Goal: Information Seeking & Learning: Find specific fact

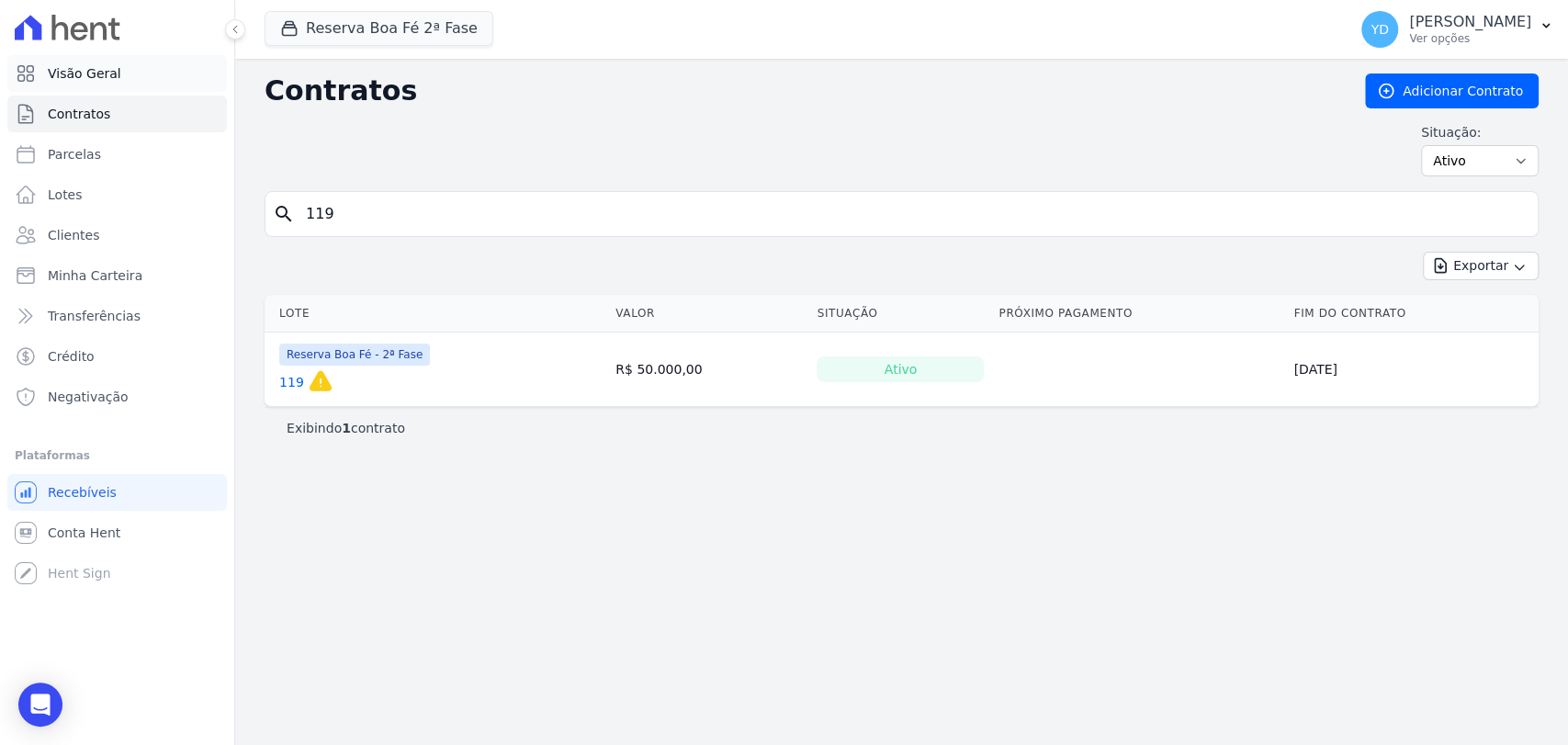
click at [88, 72] on span "Visão Geral" at bounding box center [84, 74] width 74 height 19
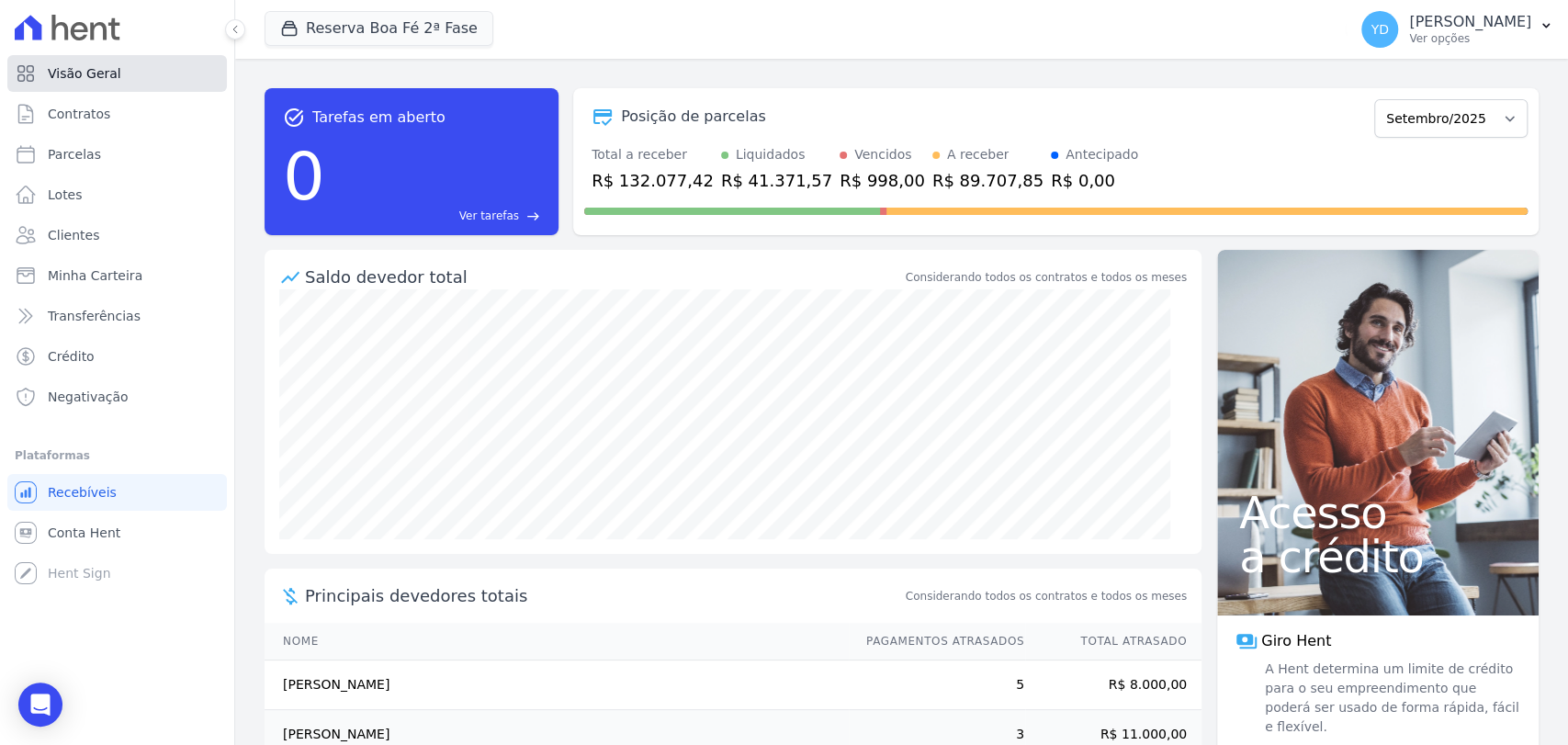
click at [166, 80] on link "Visão Geral" at bounding box center [117, 73] width 220 height 36
click at [234, 92] on div "Visão Geral Contratos [GEOGRAPHIC_DATA] Lotes Clientes Minha Carteira Transferê…" at bounding box center [117, 372] width 235 height 745
click at [411, 16] on button "Reserva Boa Fé 2ª Fase" at bounding box center [379, 28] width 229 height 35
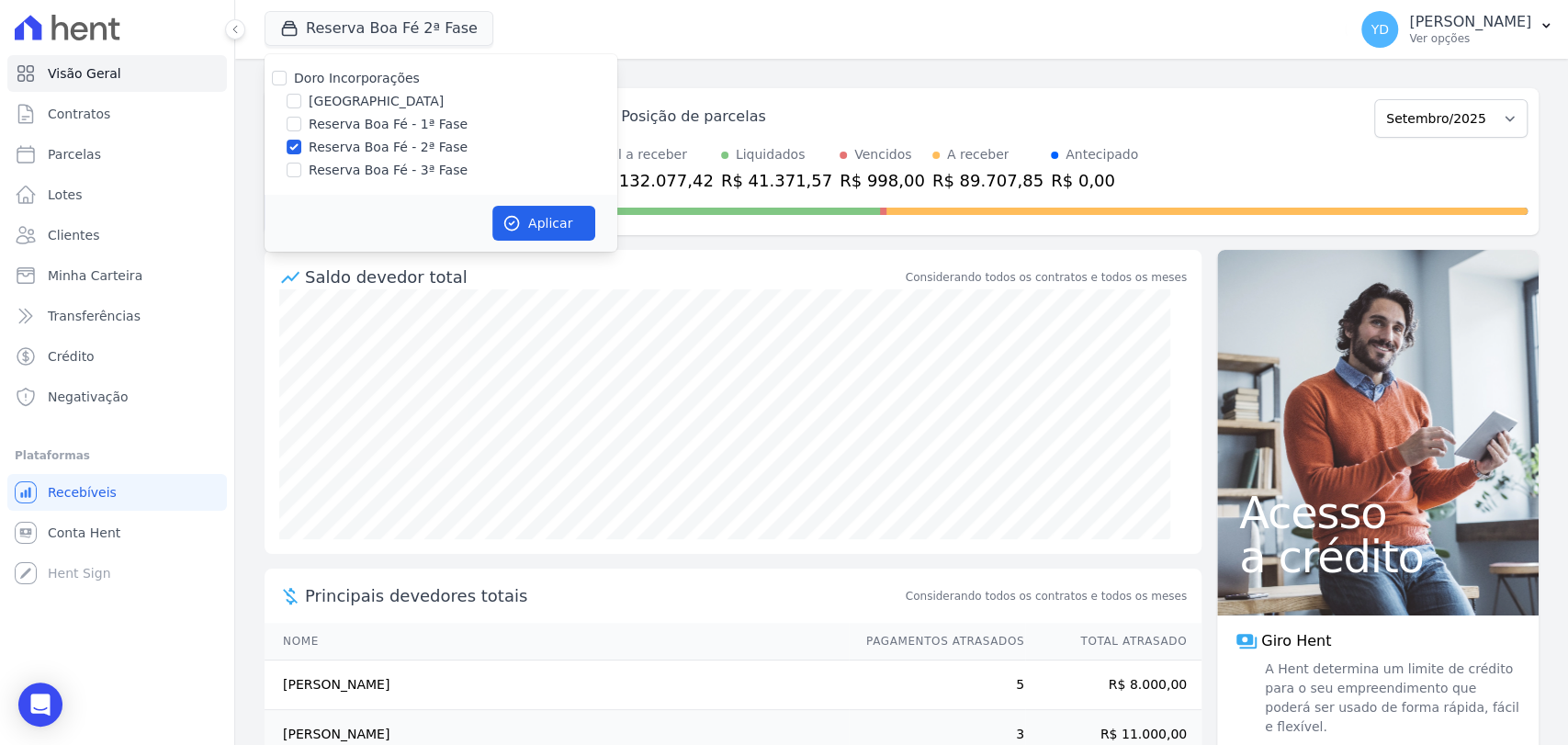
drag, startPoint x: 784, startPoint y: 80, endPoint x: 291, endPoint y: 156, distance: 498.8
click at [783, 80] on div "task_alt Tarefas em aberto 0 Ver tarefas east Posição de parcelas Julho/2023 [D…" at bounding box center [902, 162] width 1275 height 177
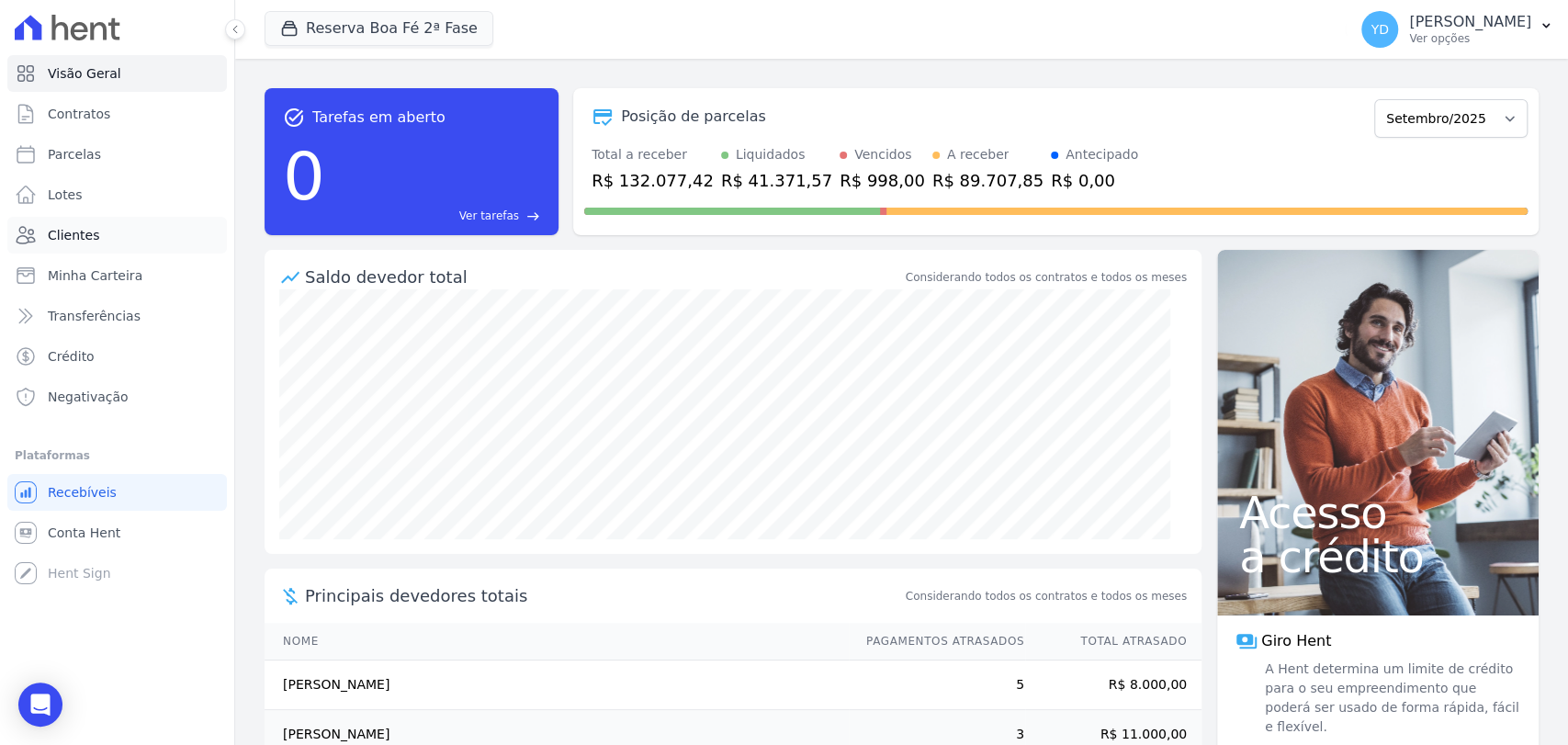
click at [76, 228] on span "Clientes" at bounding box center [74, 235] width 51 height 19
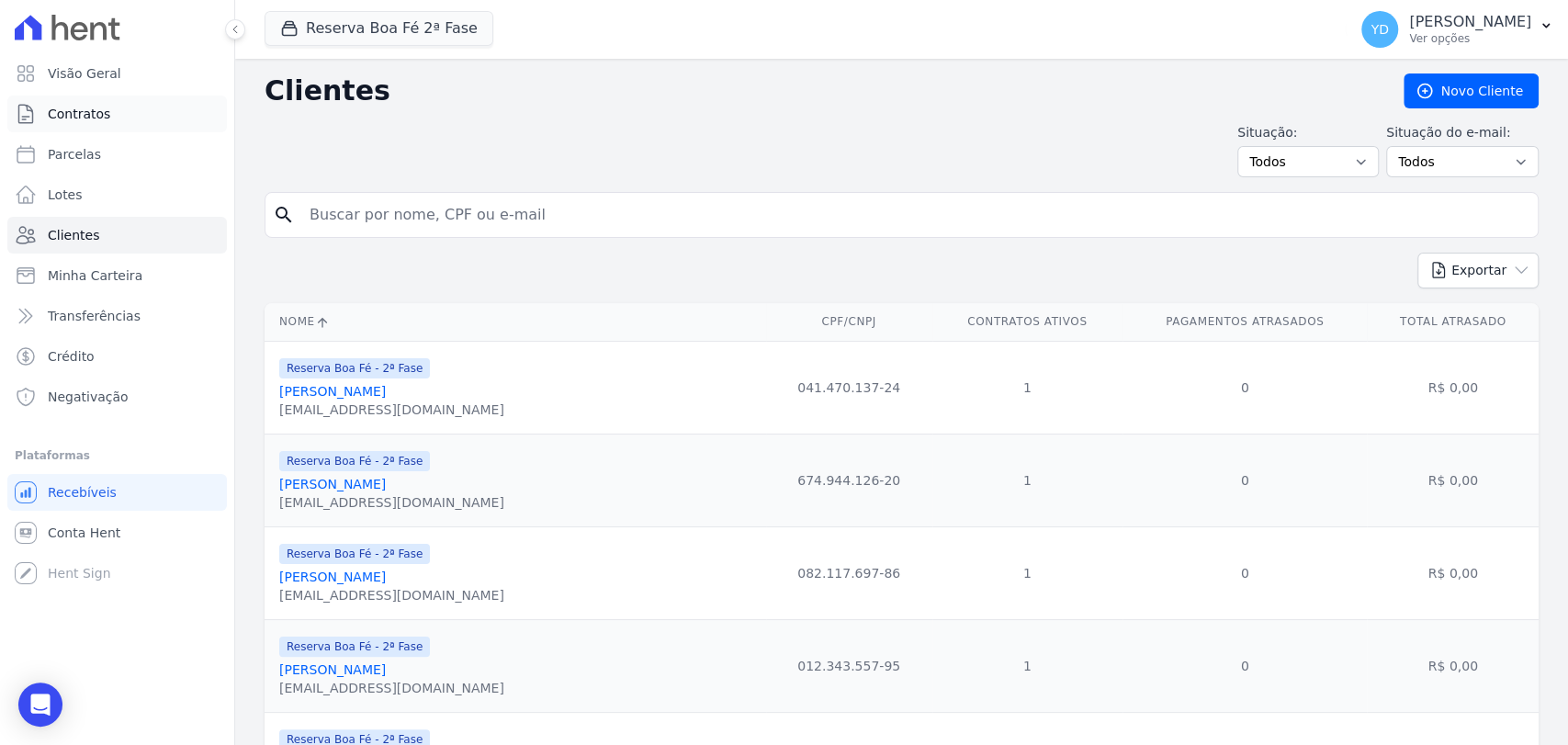
click at [137, 112] on link "Contratos" at bounding box center [117, 113] width 220 height 36
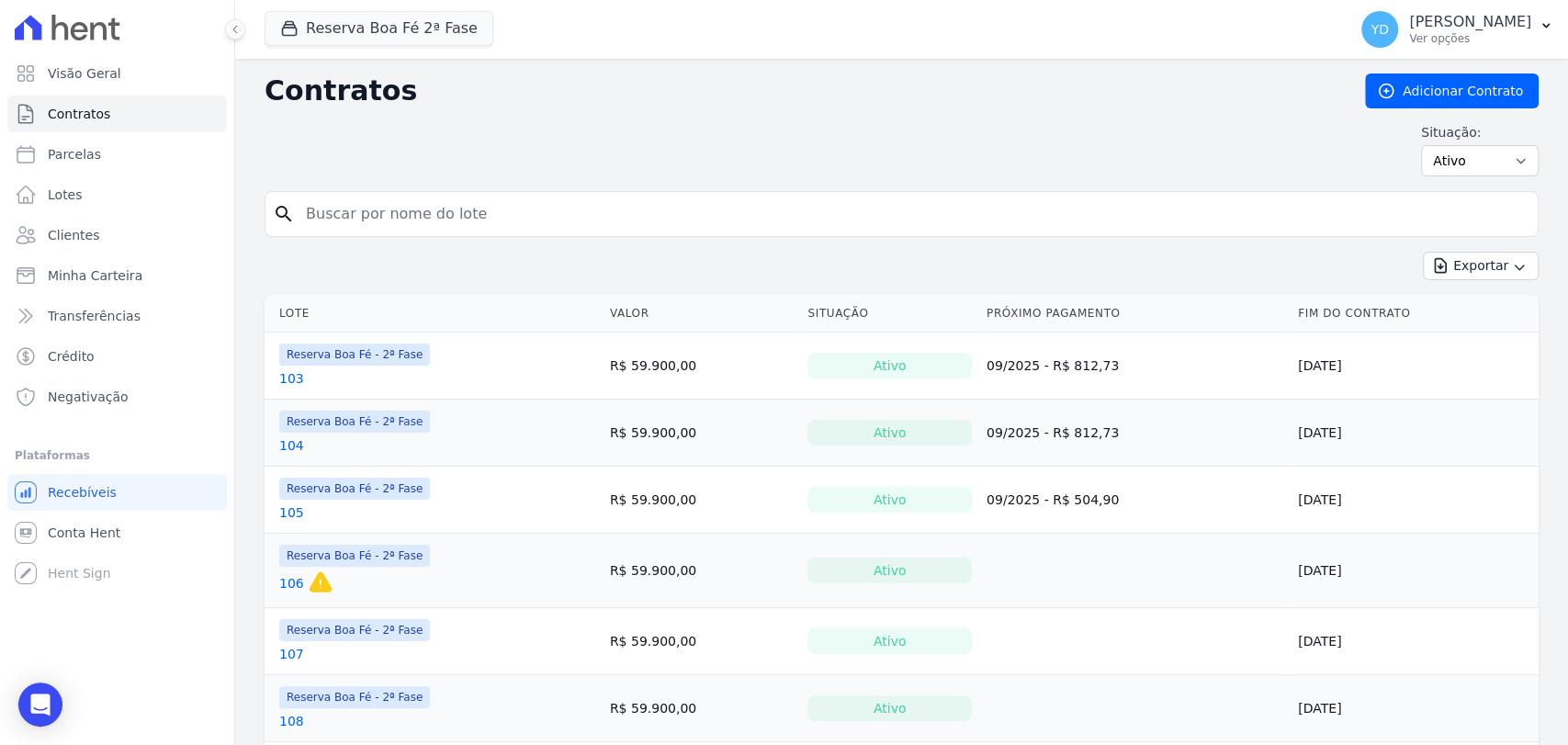
click at [478, 203] on input "search" at bounding box center [913, 213] width 1235 height 36
type input "126"
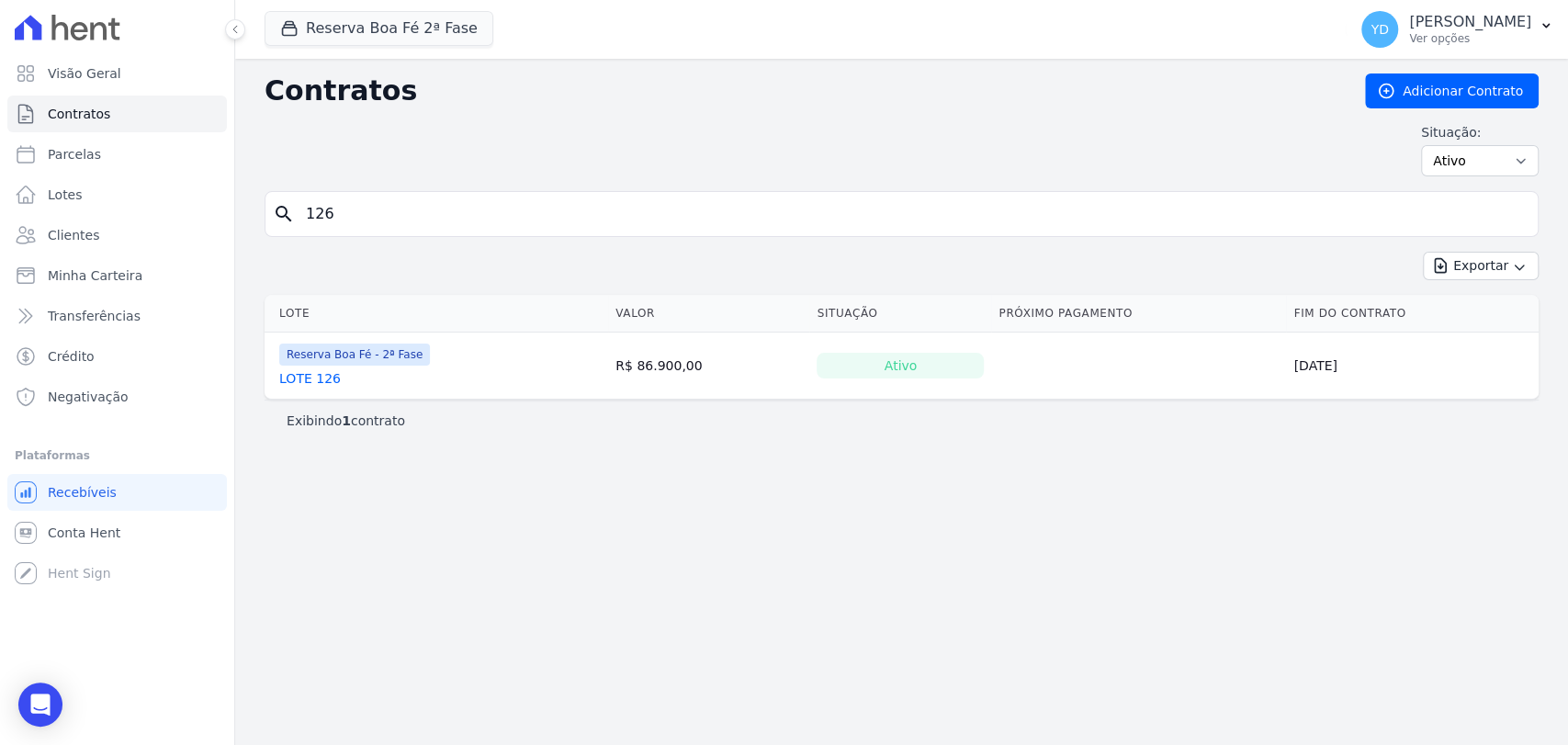
click at [426, 218] on input "126" at bounding box center [913, 213] width 1235 height 36
type input "129"
click at [287, 385] on link "129" at bounding box center [291, 378] width 25 height 19
drag, startPoint x: 287, startPoint y: 377, endPoint x: 294, endPoint y: 385, distance: 10.6
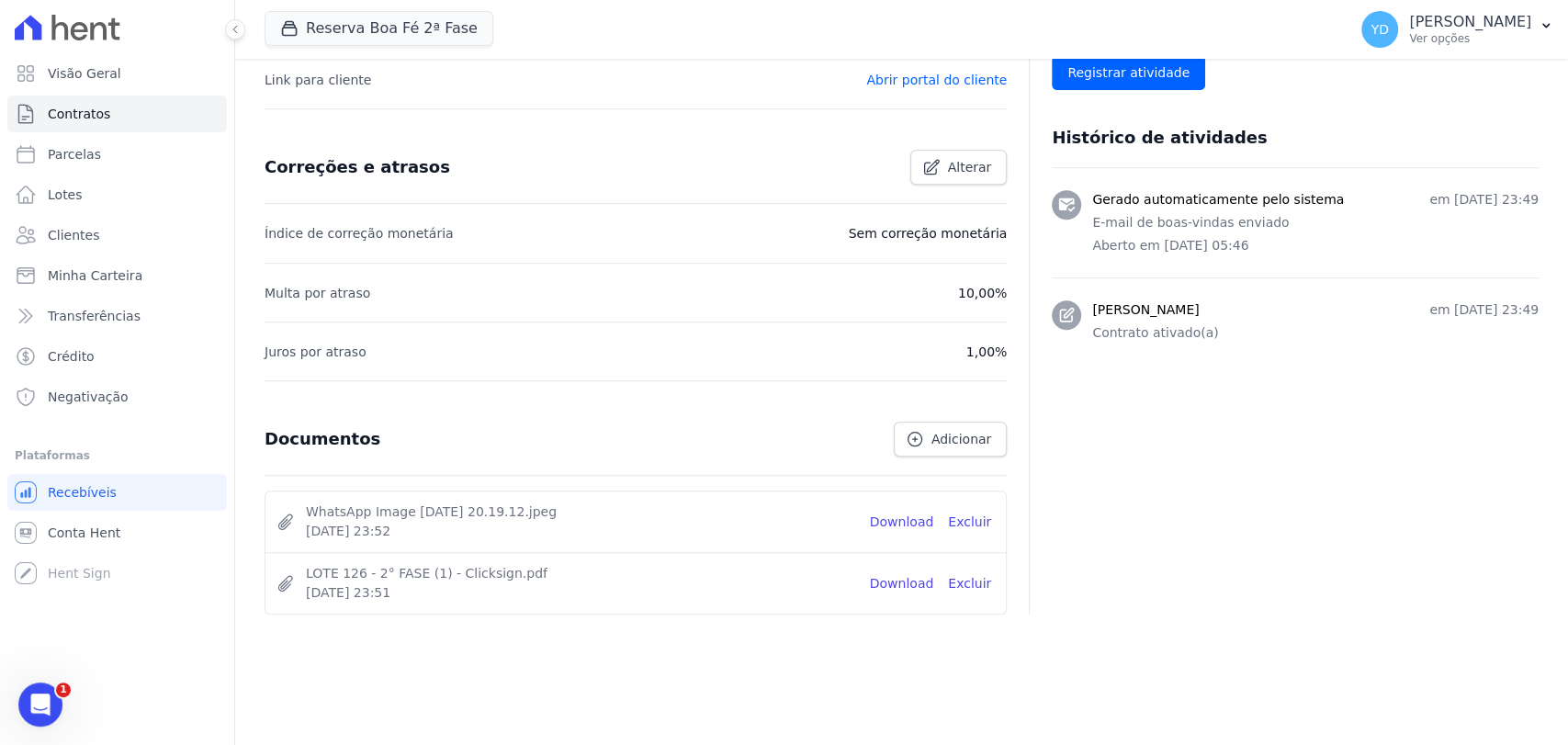
drag, startPoint x: 902, startPoint y: 585, endPoint x: 910, endPoint y: 559, distance: 27.2
click at [903, 585] on link "Download" at bounding box center [903, 584] width 65 height 20
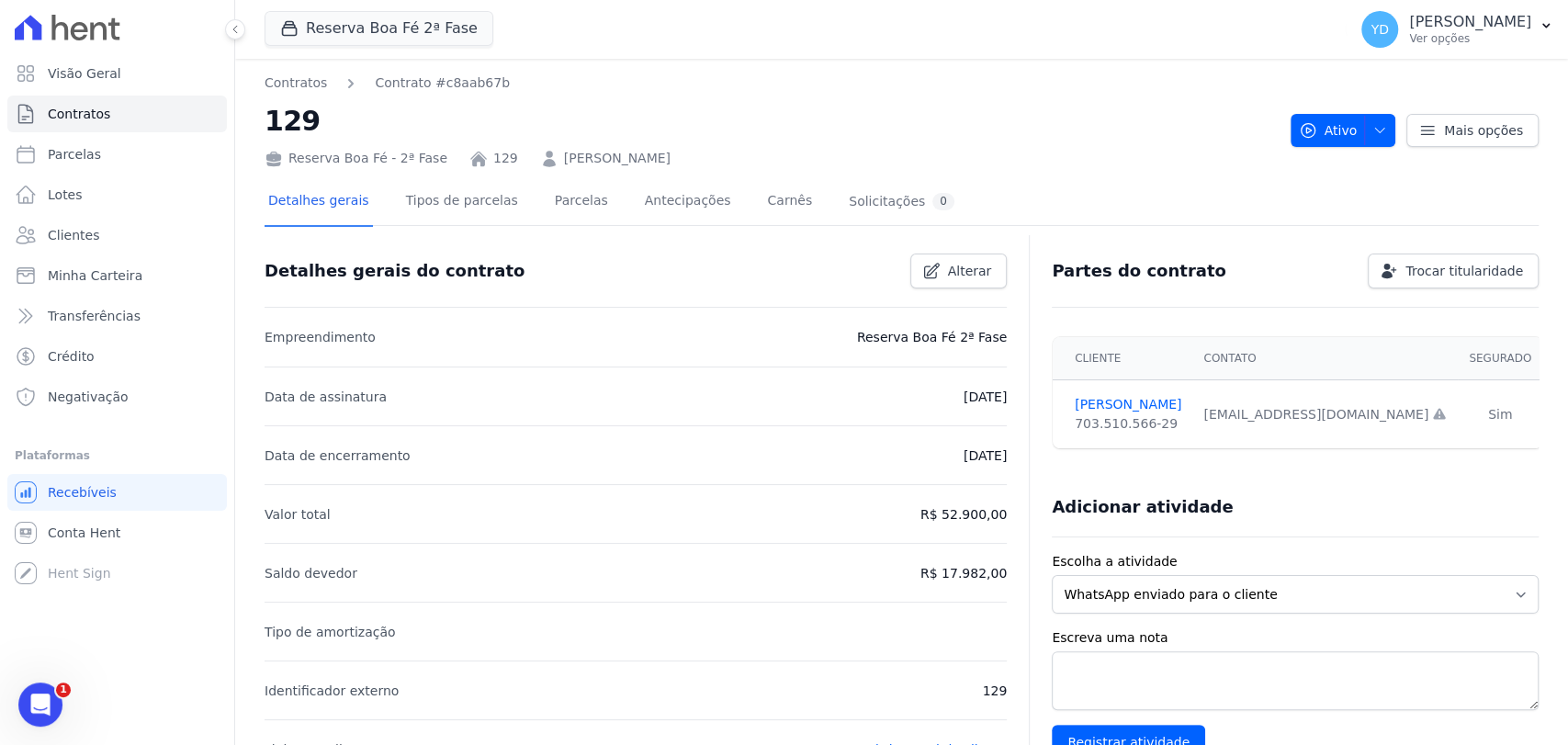
drag, startPoint x: 706, startPoint y: 155, endPoint x: 613, endPoint y: 142, distance: 93.9
click at [613, 142] on div "Reserva Boa Fé - 2ª Fase 129 MARCOS ALVES DE OLIVEIRA" at bounding box center [770, 154] width 1012 height 27
click at [564, 164] on link "[PERSON_NAME]" at bounding box center [617, 159] width 107 height 20
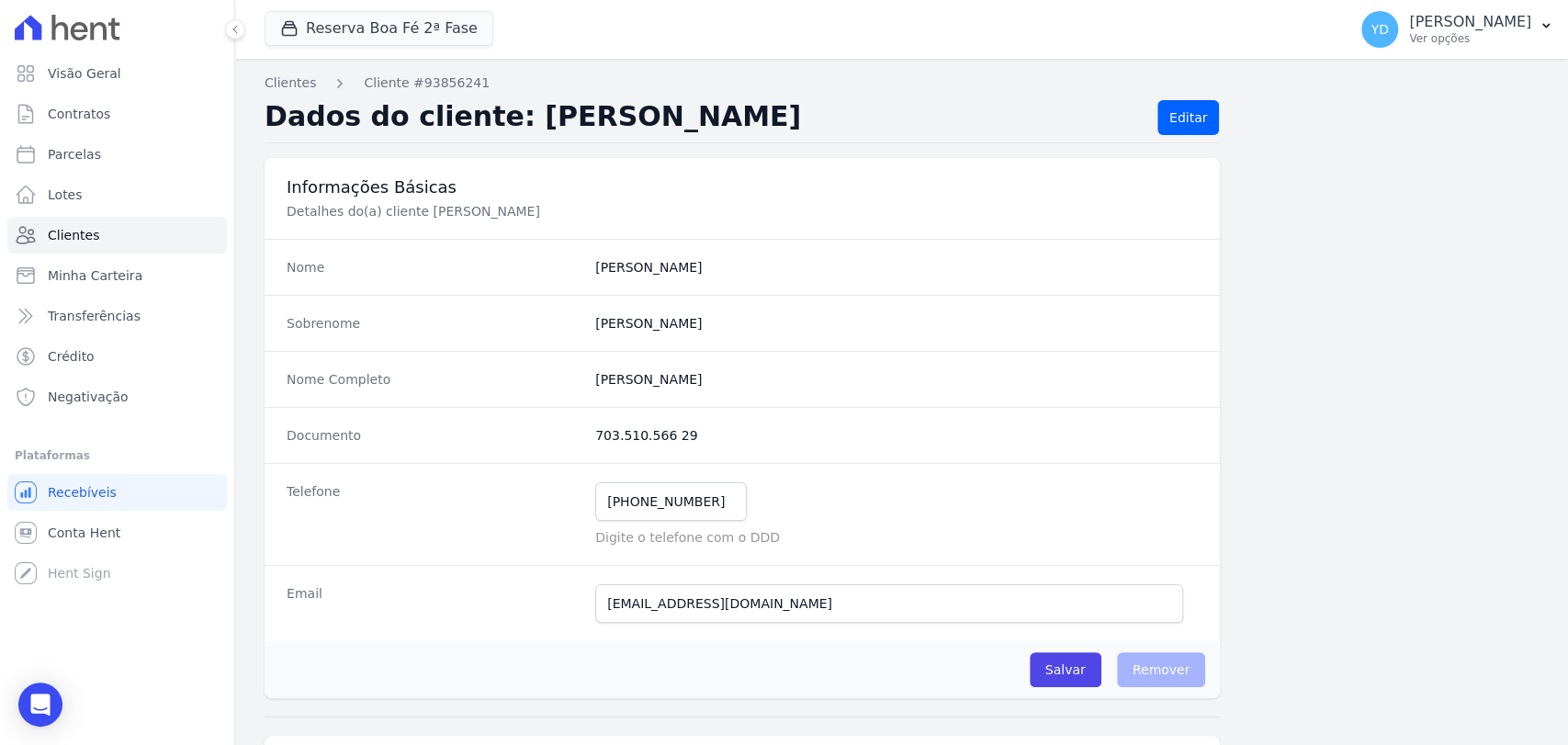
click at [661, 391] on div "Nome Completo Marcos Alves De Oliveira" at bounding box center [743, 379] width 956 height 56
copy dl "Marcos Alves De Oliveira"
click at [726, 364] on div "Nome Completo Marcos Alves De Oliveira" at bounding box center [743, 379] width 956 height 56
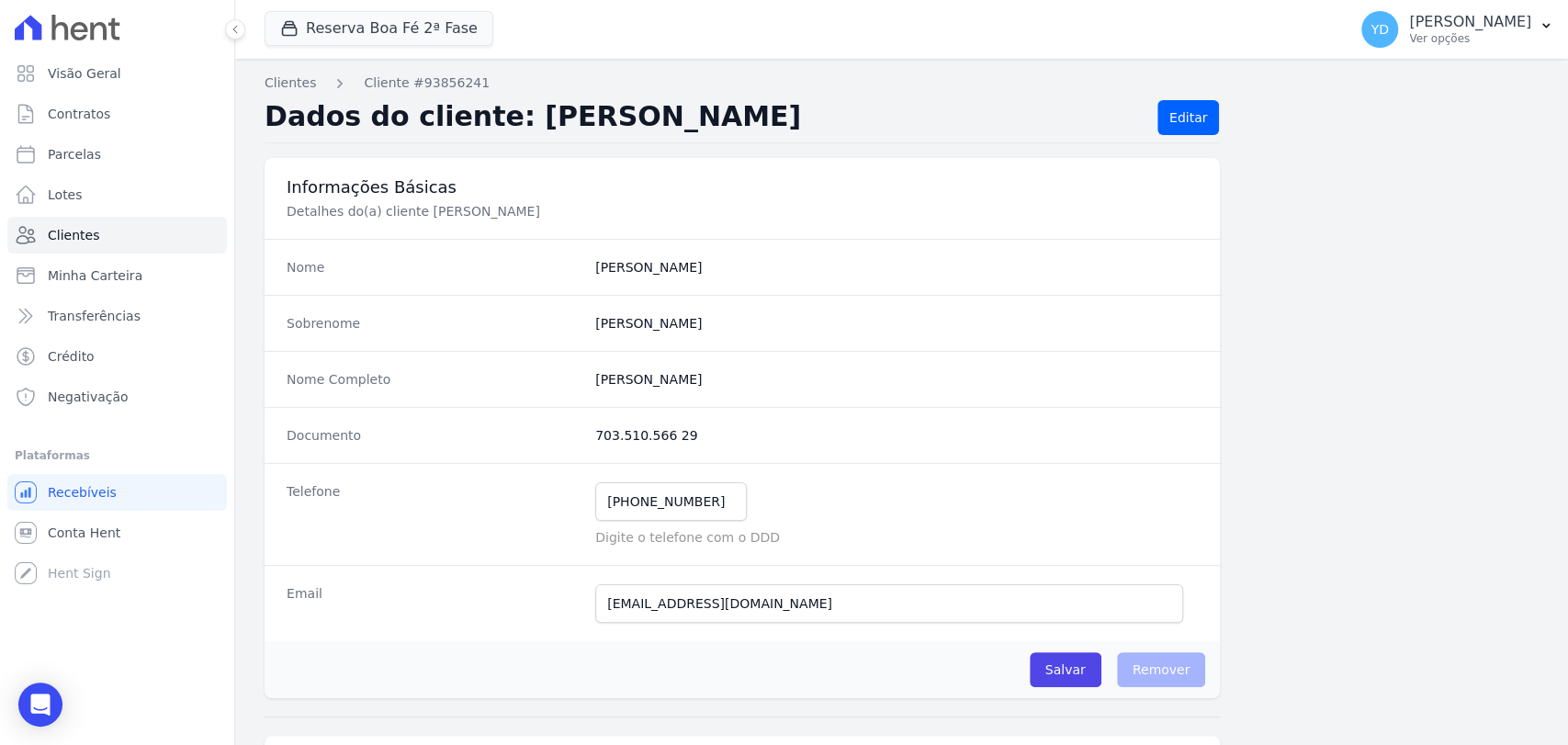
click at [728, 375] on completo "Marcos Alves De Oliveira" at bounding box center [897, 379] width 602 height 19
drag, startPoint x: 730, startPoint y: 375, endPoint x: 587, endPoint y: 361, distance: 143.7
click at [587, 361] on div "Nome Completo Marcos Alves De Oliveira" at bounding box center [743, 379] width 956 height 56
copy completo "Marcos Alves De Oliveira"
drag, startPoint x: 692, startPoint y: 501, endPoint x: 642, endPoint y: 502, distance: 50.0
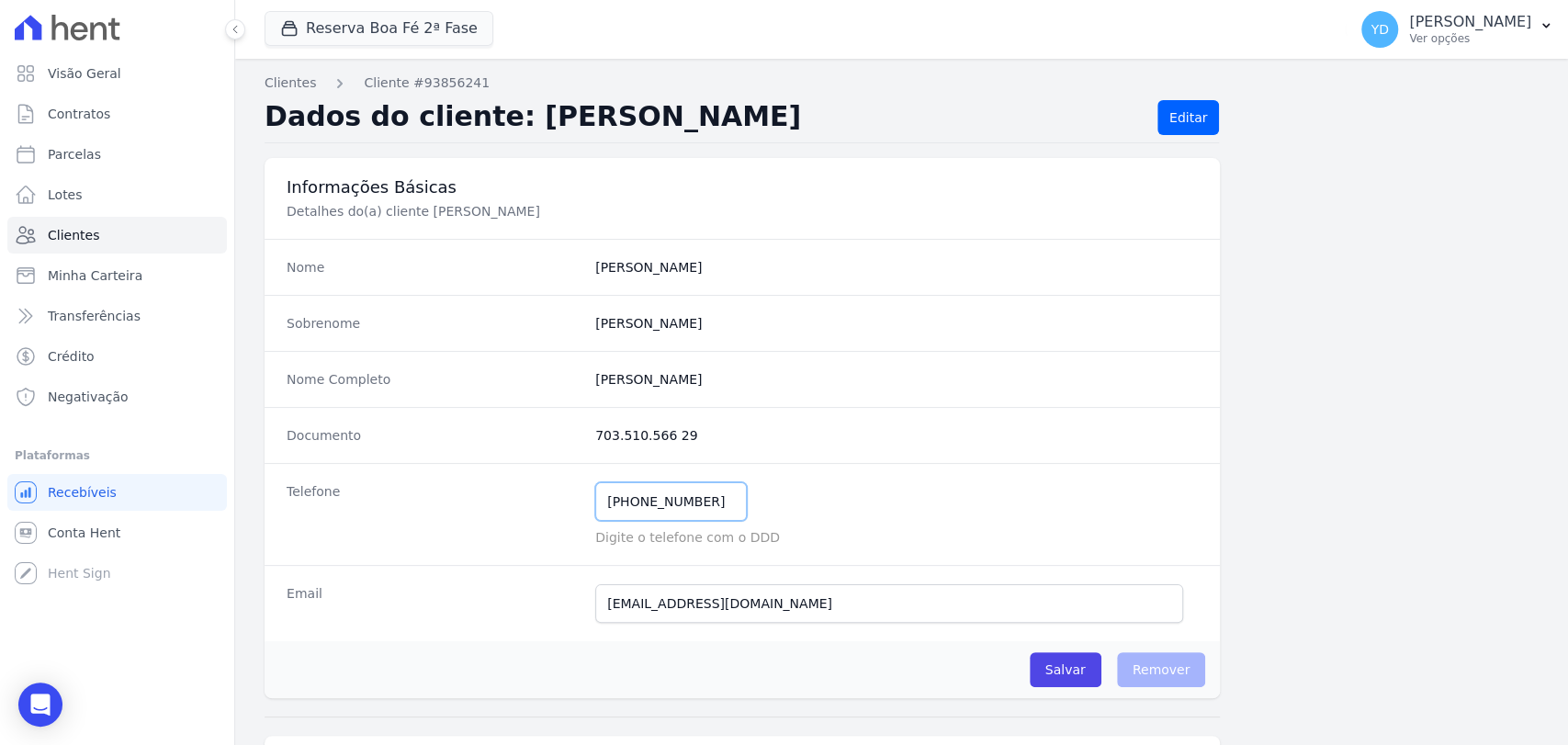
click at [558, 481] on div "Telefone (32) 99111-4468 Mensagem de SMS ainda não enviada.. Mensagem de Whatsa…" at bounding box center [743, 514] width 956 height 102
drag, startPoint x: 698, startPoint y: 504, endPoint x: 649, endPoint y: 271, distance: 238.1
click at [552, 483] on div "Telefone (32) 99111-4468 Mensagem de SMS ainda não enviada.. Mensagem de Whatsa…" at bounding box center [743, 514] width 956 height 102
